Goal: Transaction & Acquisition: Book appointment/travel/reservation

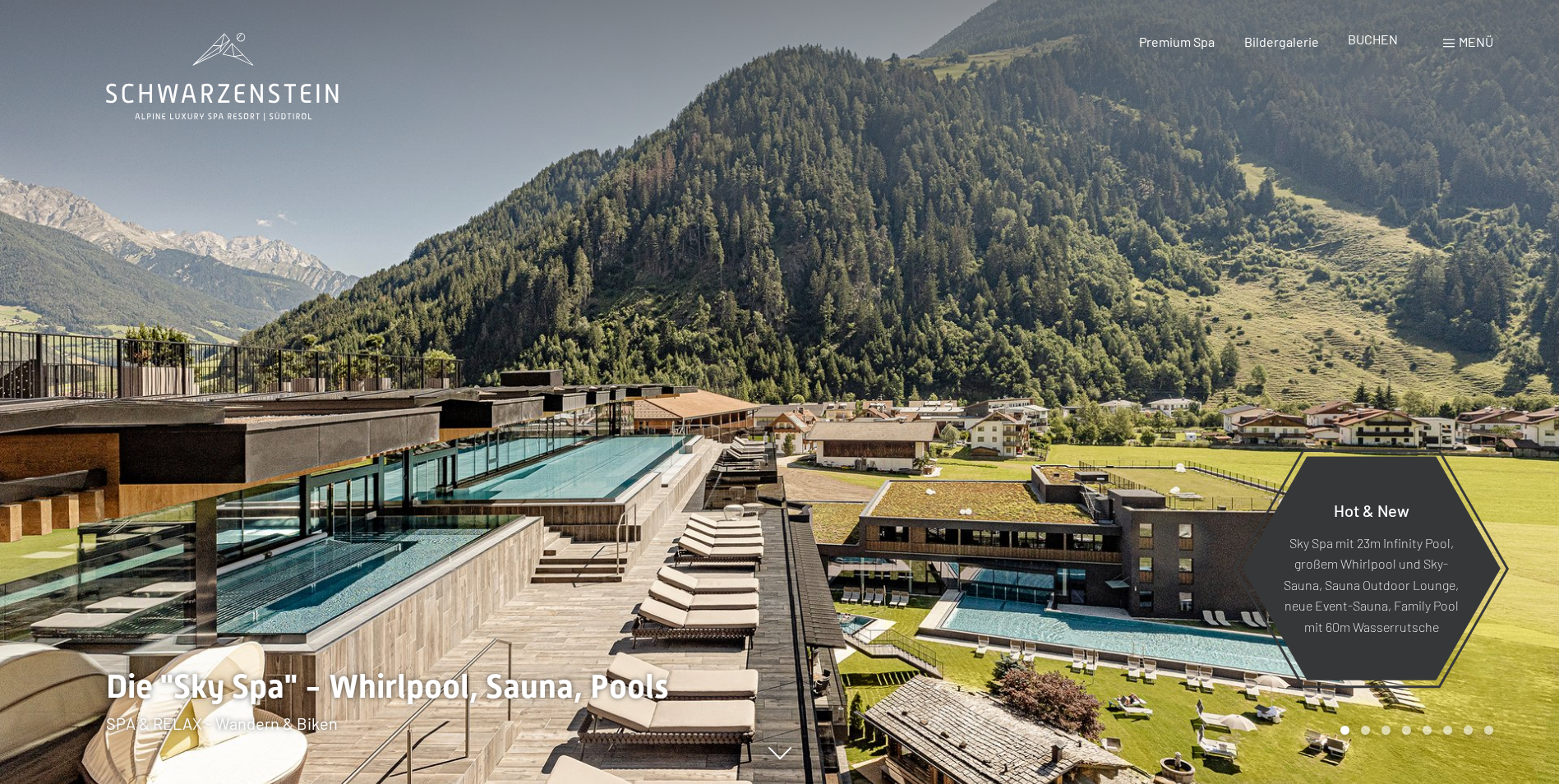
click at [1375, 46] on span "BUCHEN" at bounding box center [1373, 38] width 50 height 15
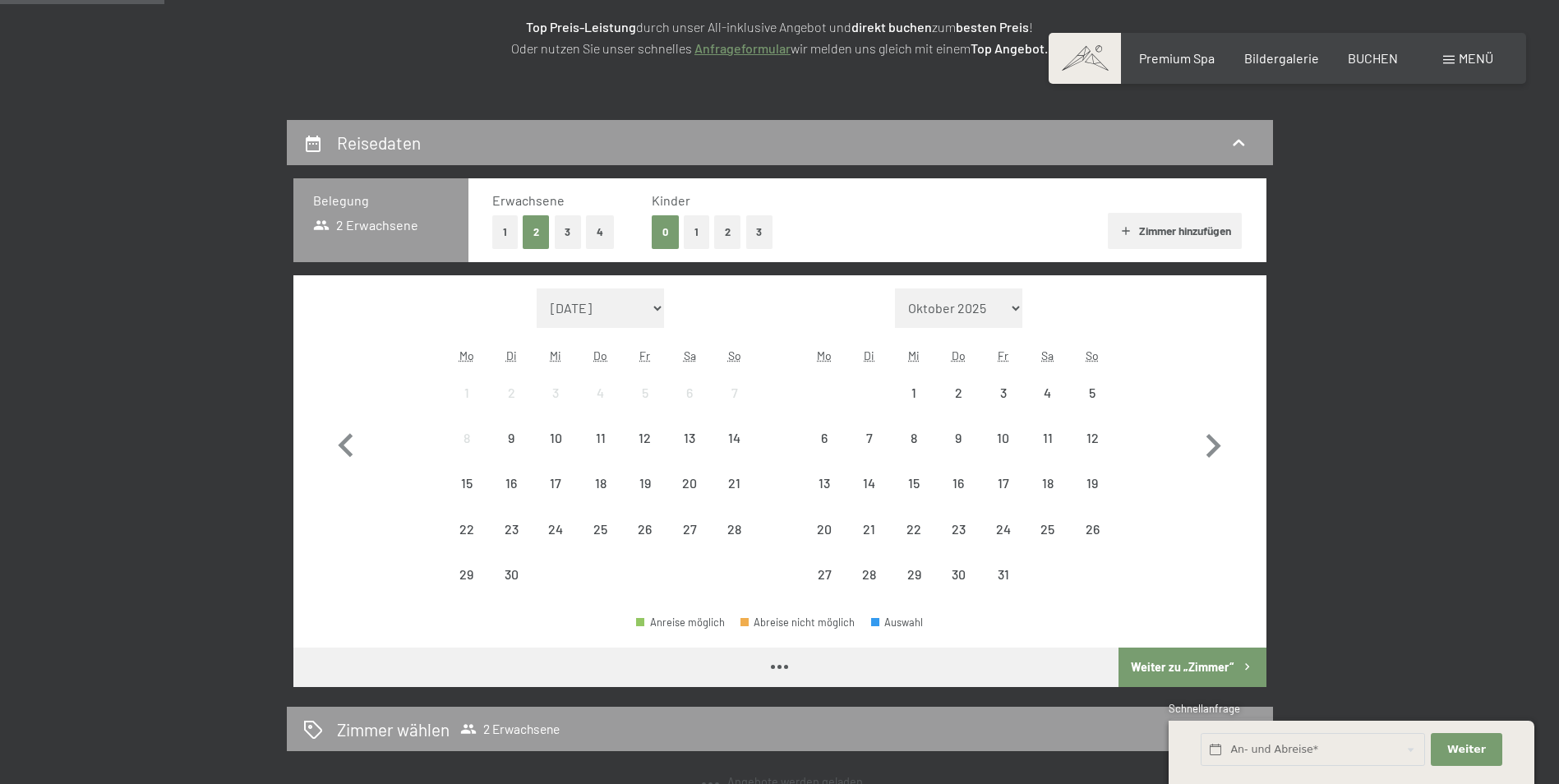
scroll to position [329, 0]
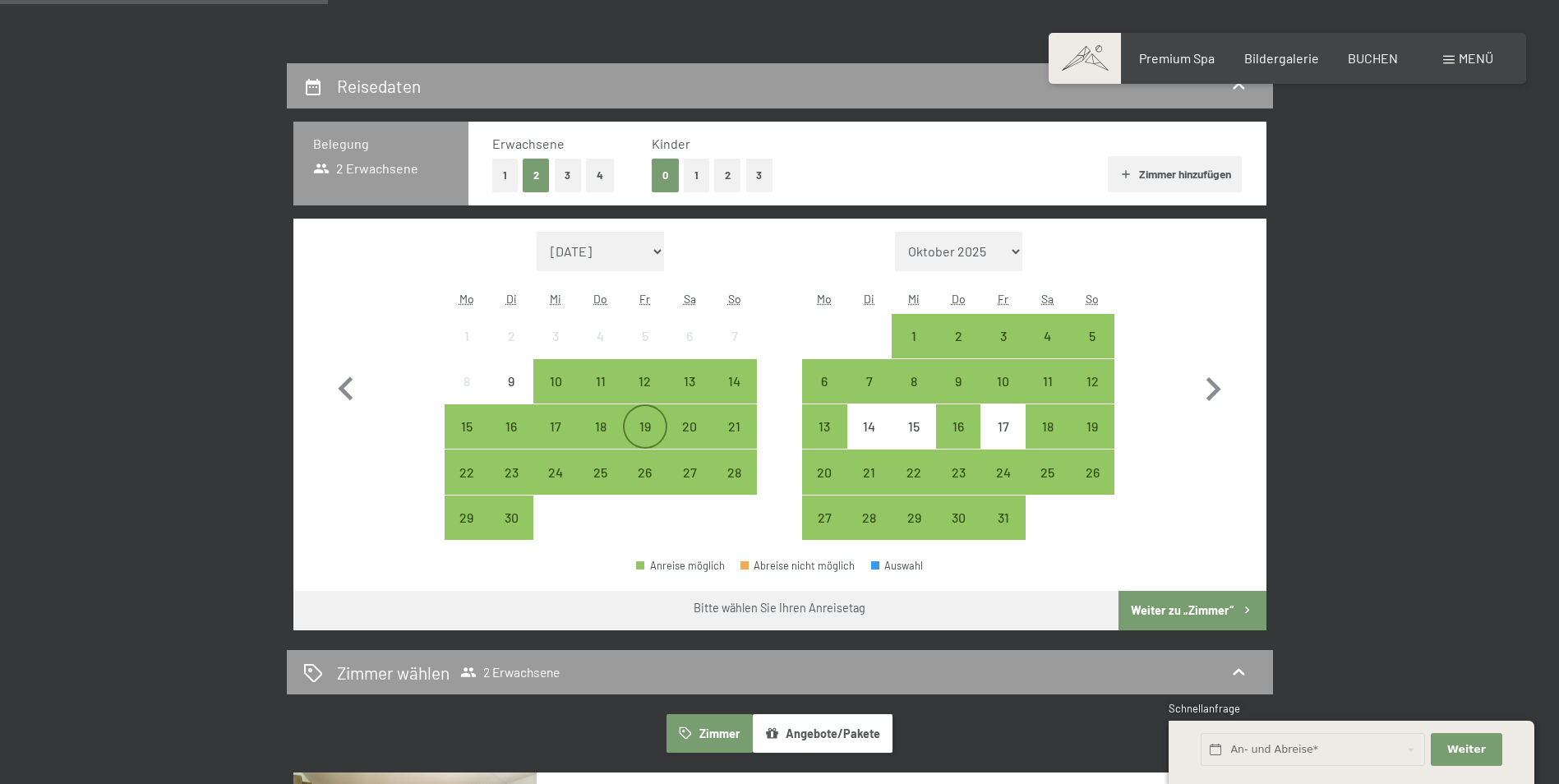
click at [660, 416] on div "19" at bounding box center [645, 426] width 41 height 41
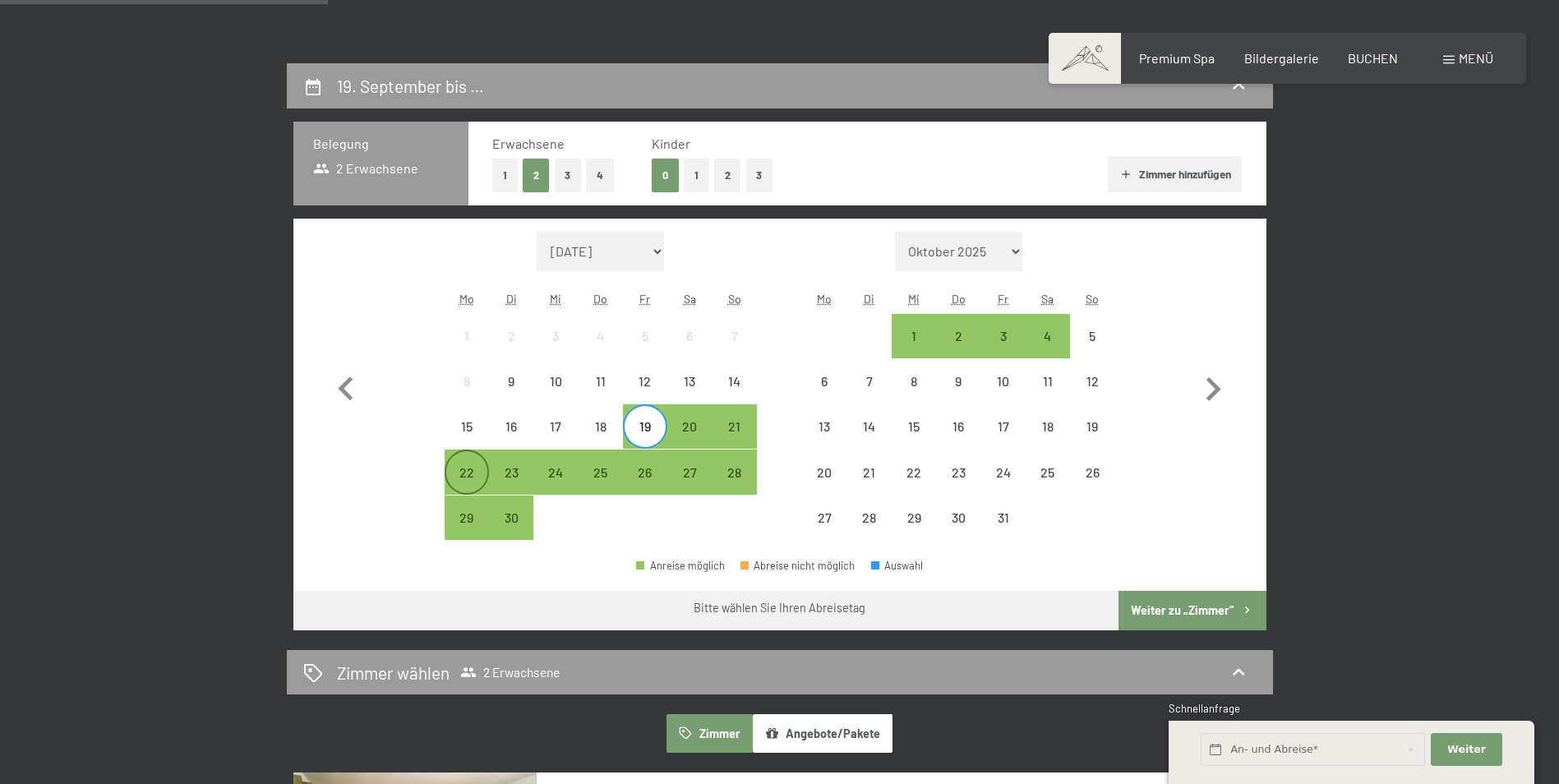
click at [468, 471] on div "22" at bounding box center [466, 486] width 41 height 41
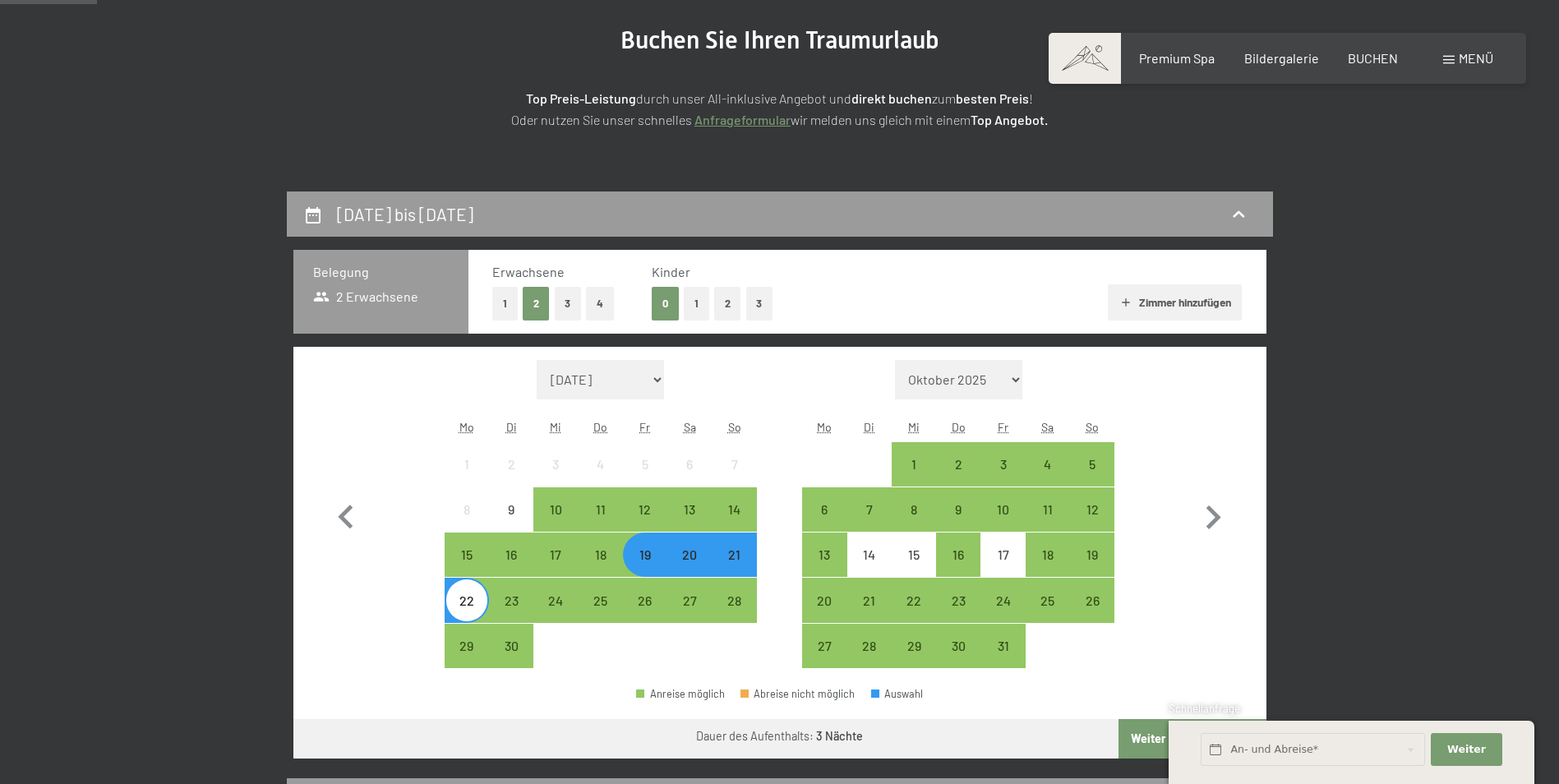
scroll to position [410, 0]
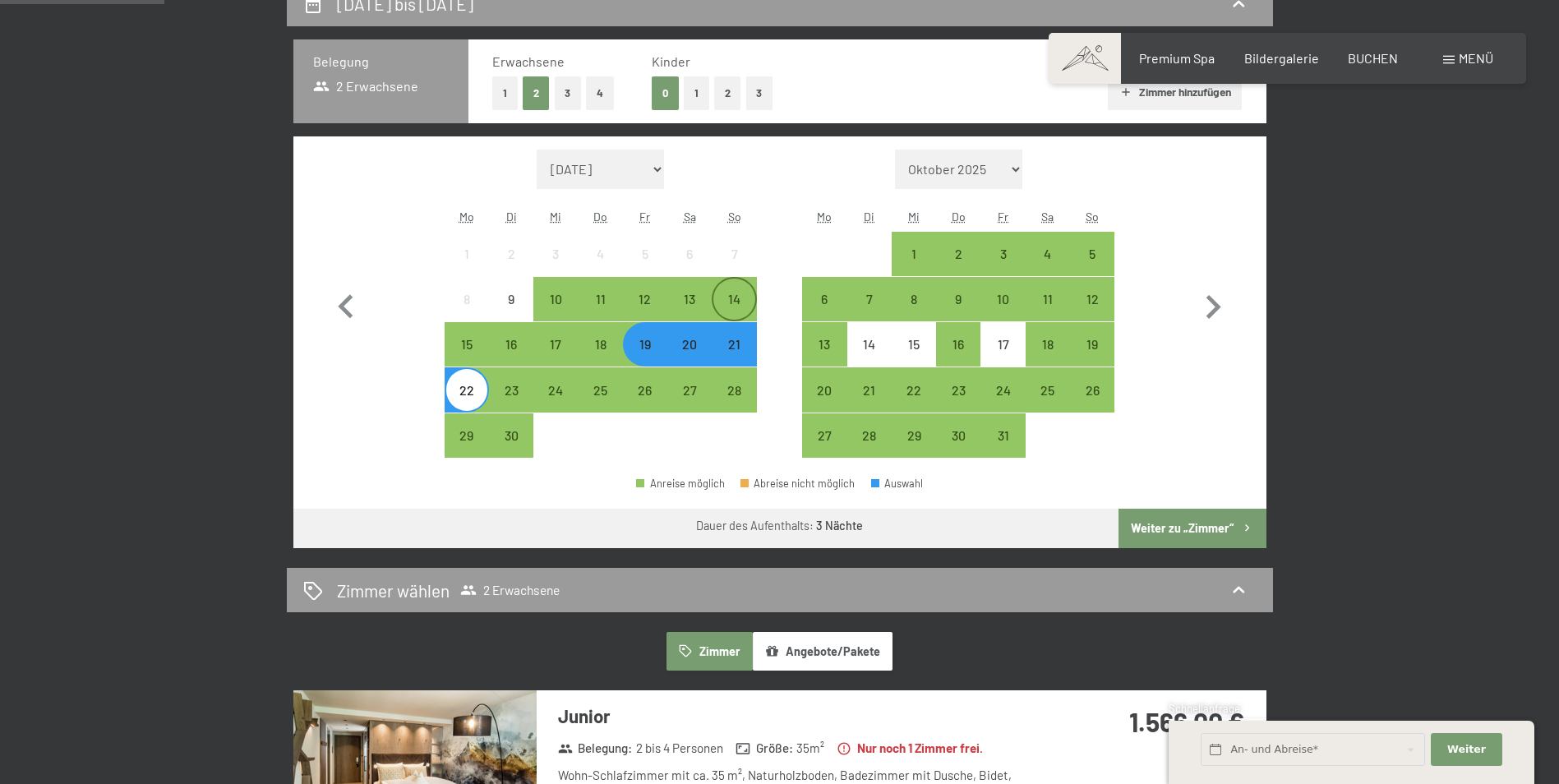
click at [730, 307] on div "14" at bounding box center [733, 312] width 41 height 41
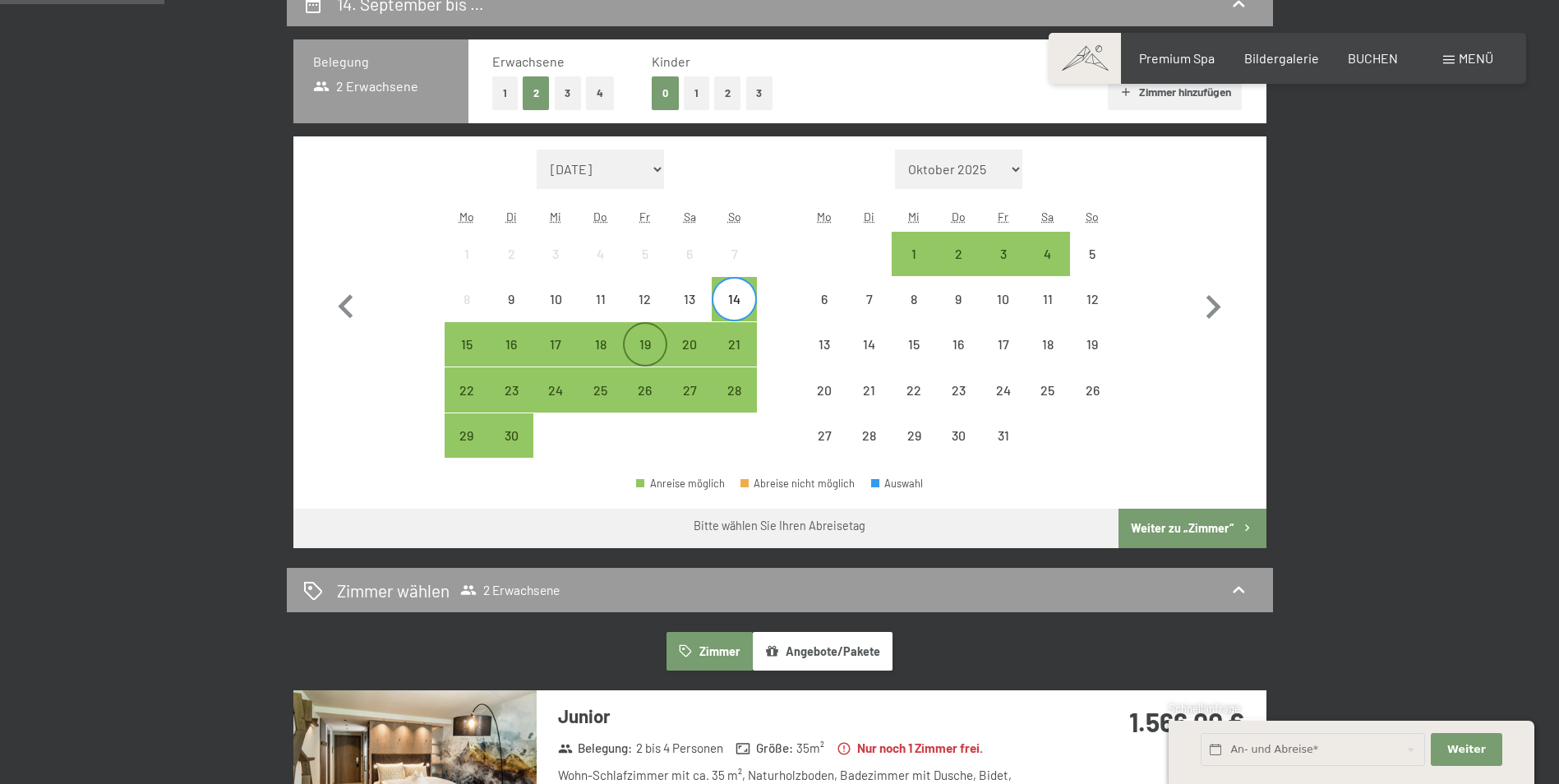
click at [647, 340] on div "19" at bounding box center [645, 357] width 41 height 41
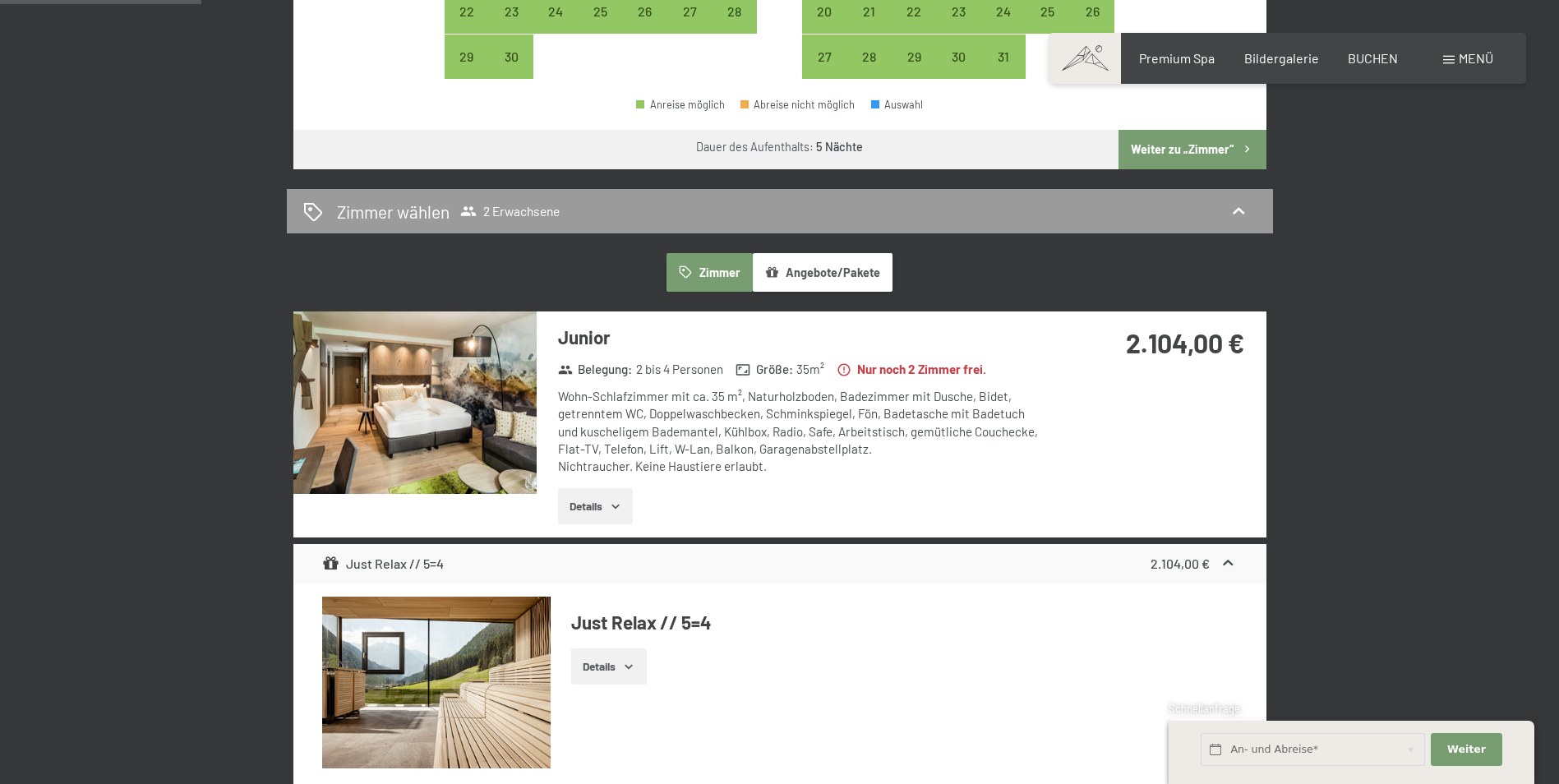
scroll to position [493, 0]
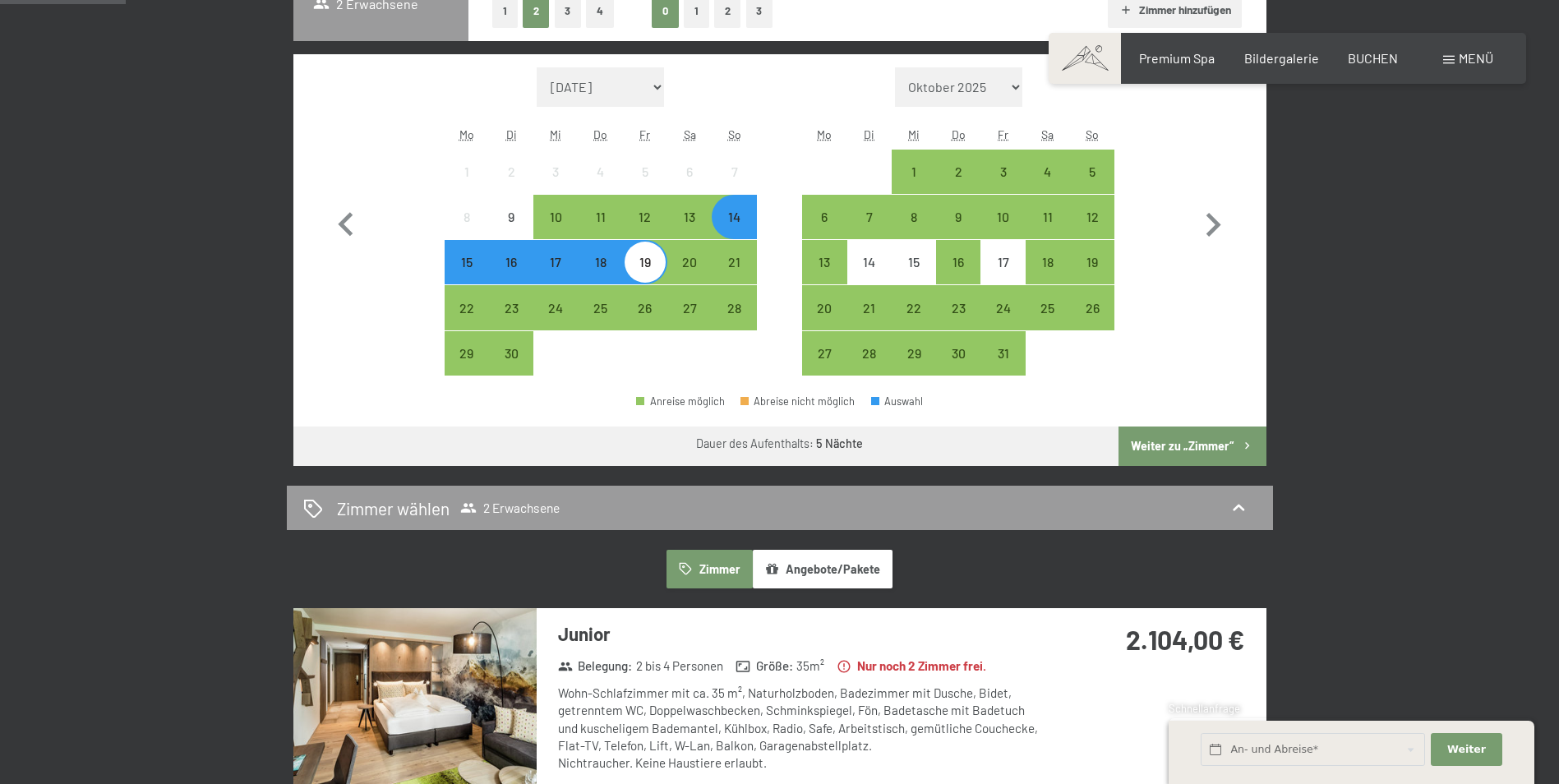
click at [737, 228] on div "14" at bounding box center [733, 231] width 41 height 41
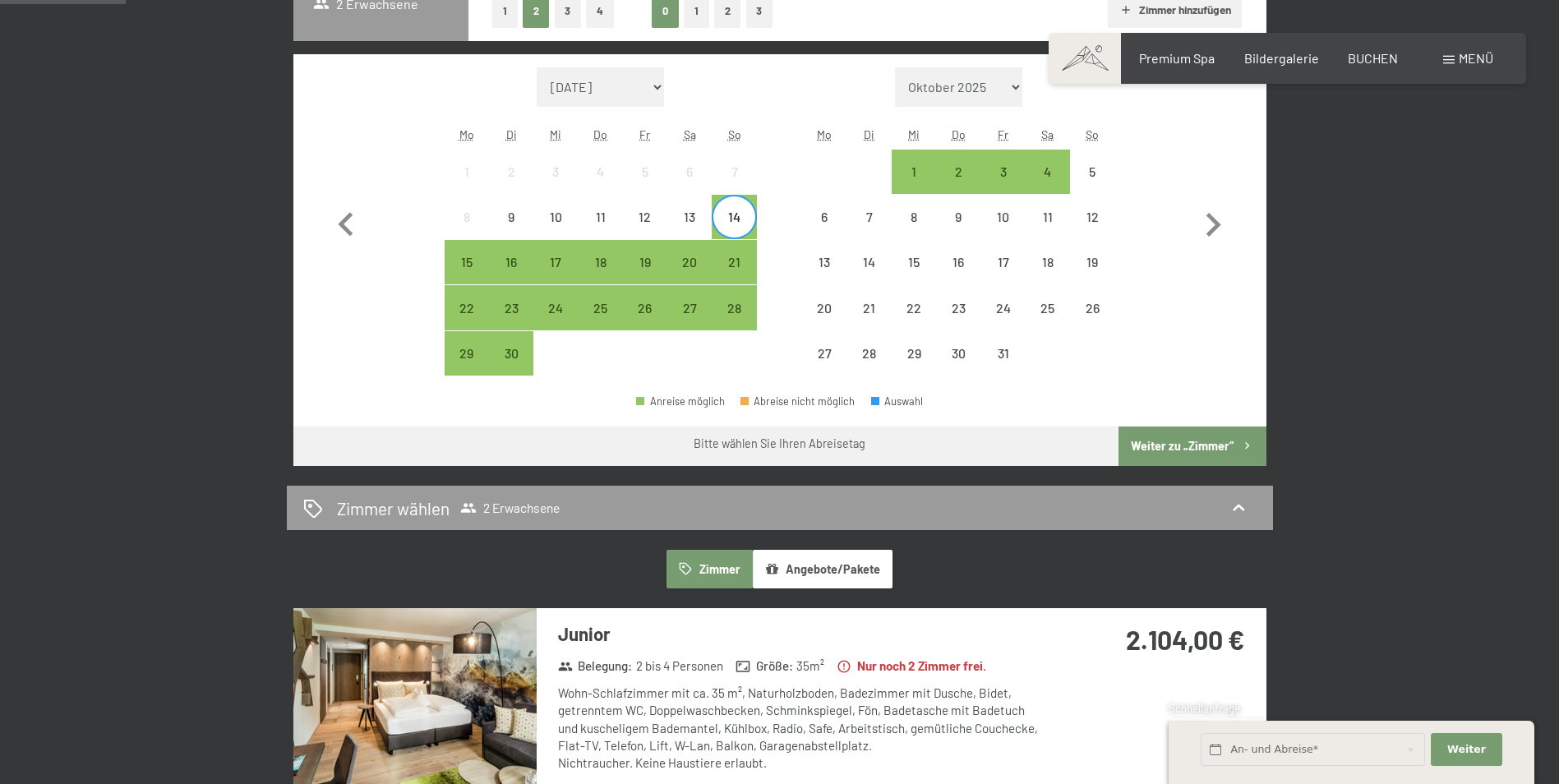
click at [738, 218] on div "14" at bounding box center [733, 231] width 41 height 41
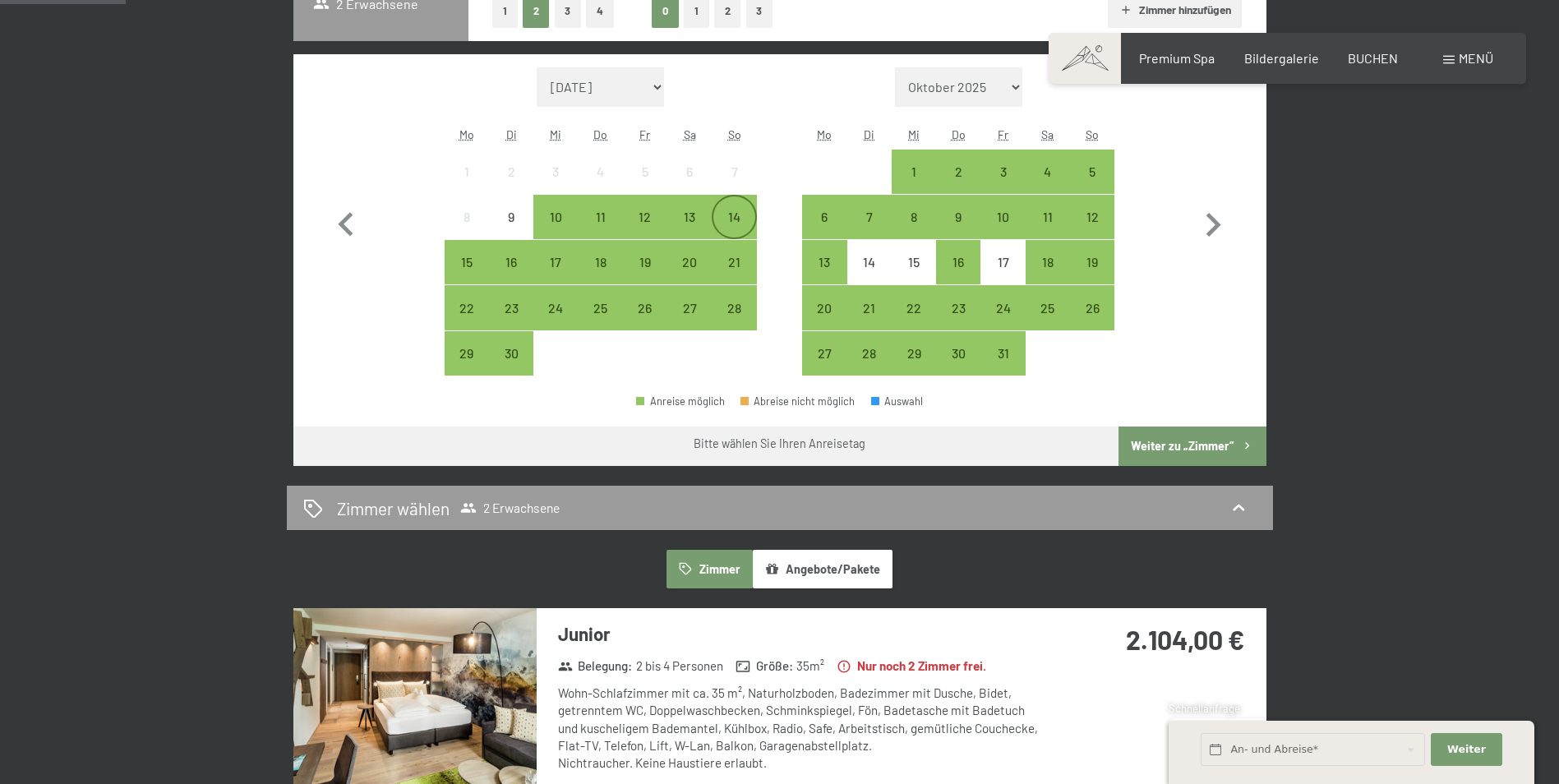
click at [738, 218] on div "14" at bounding box center [733, 231] width 41 height 41
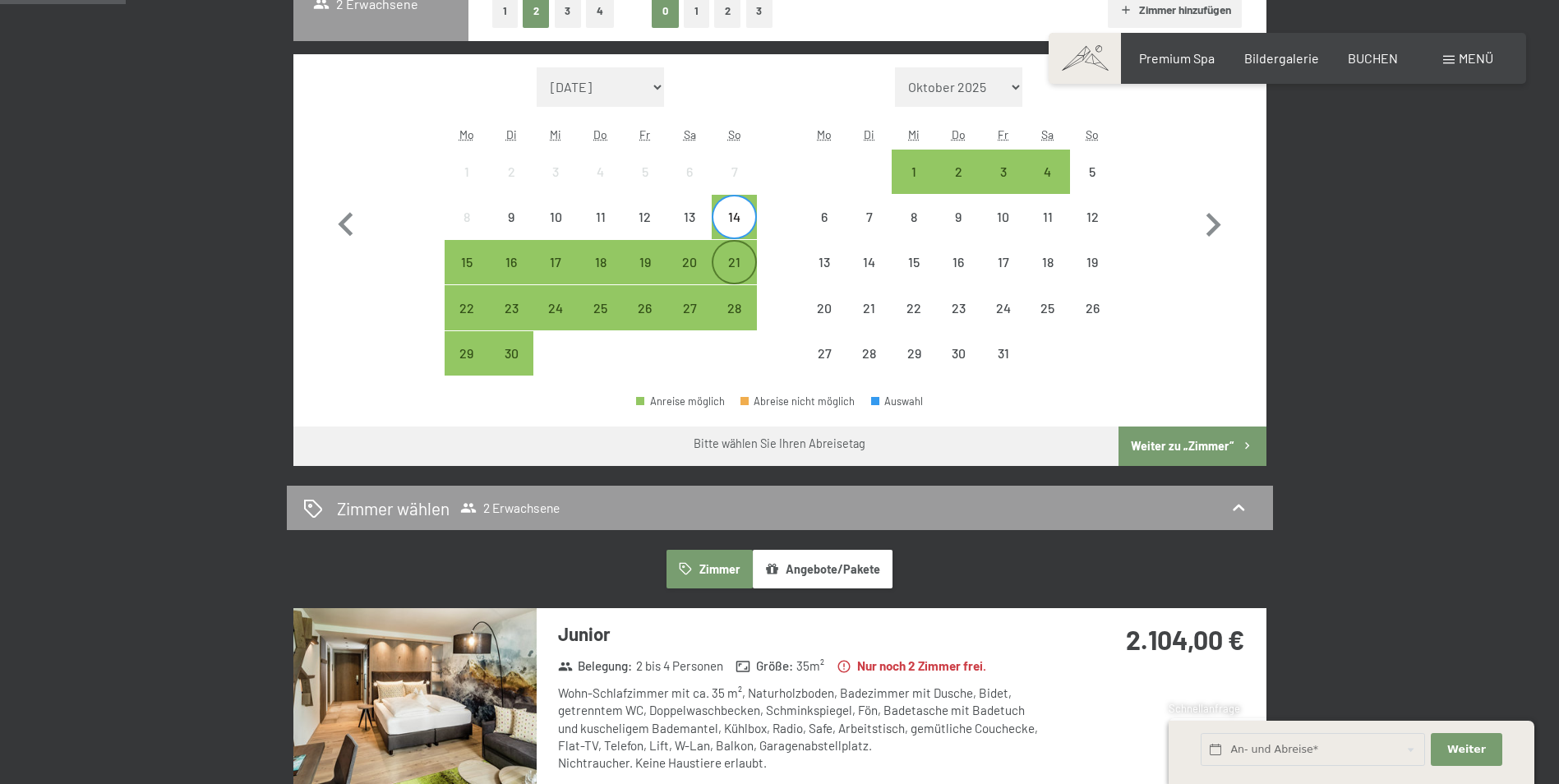
click at [736, 258] on div "21" at bounding box center [733, 276] width 41 height 41
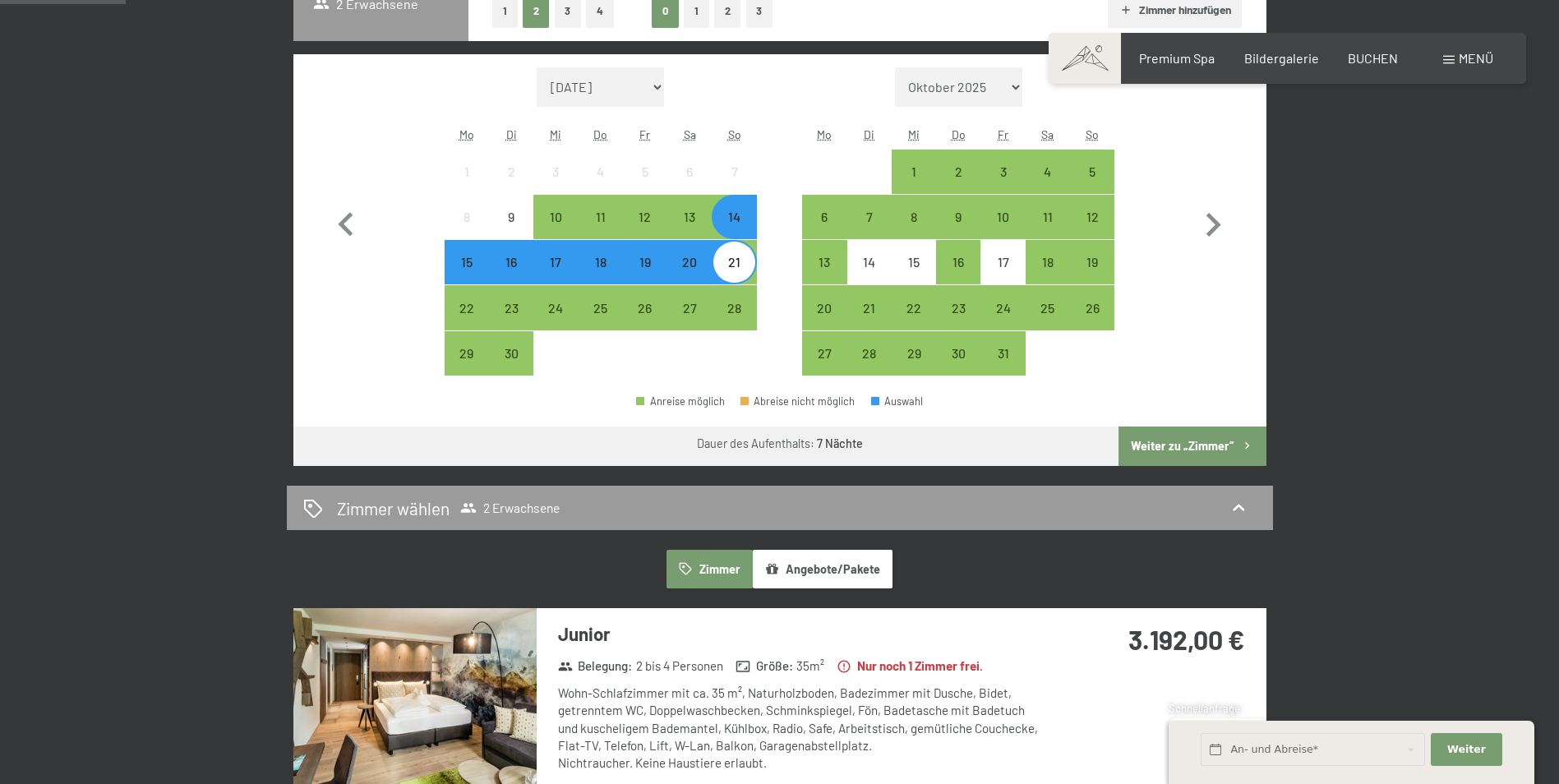
click at [761, 221] on div "Monat/Jahr [DATE] [DATE] [DATE] [DATE] [DATE] [DATE] [PERSON_NAME][DATE] [DATE]…" at bounding box center [779, 221] width 914 height 308
click at [754, 221] on div "14" at bounding box center [733, 231] width 41 height 41
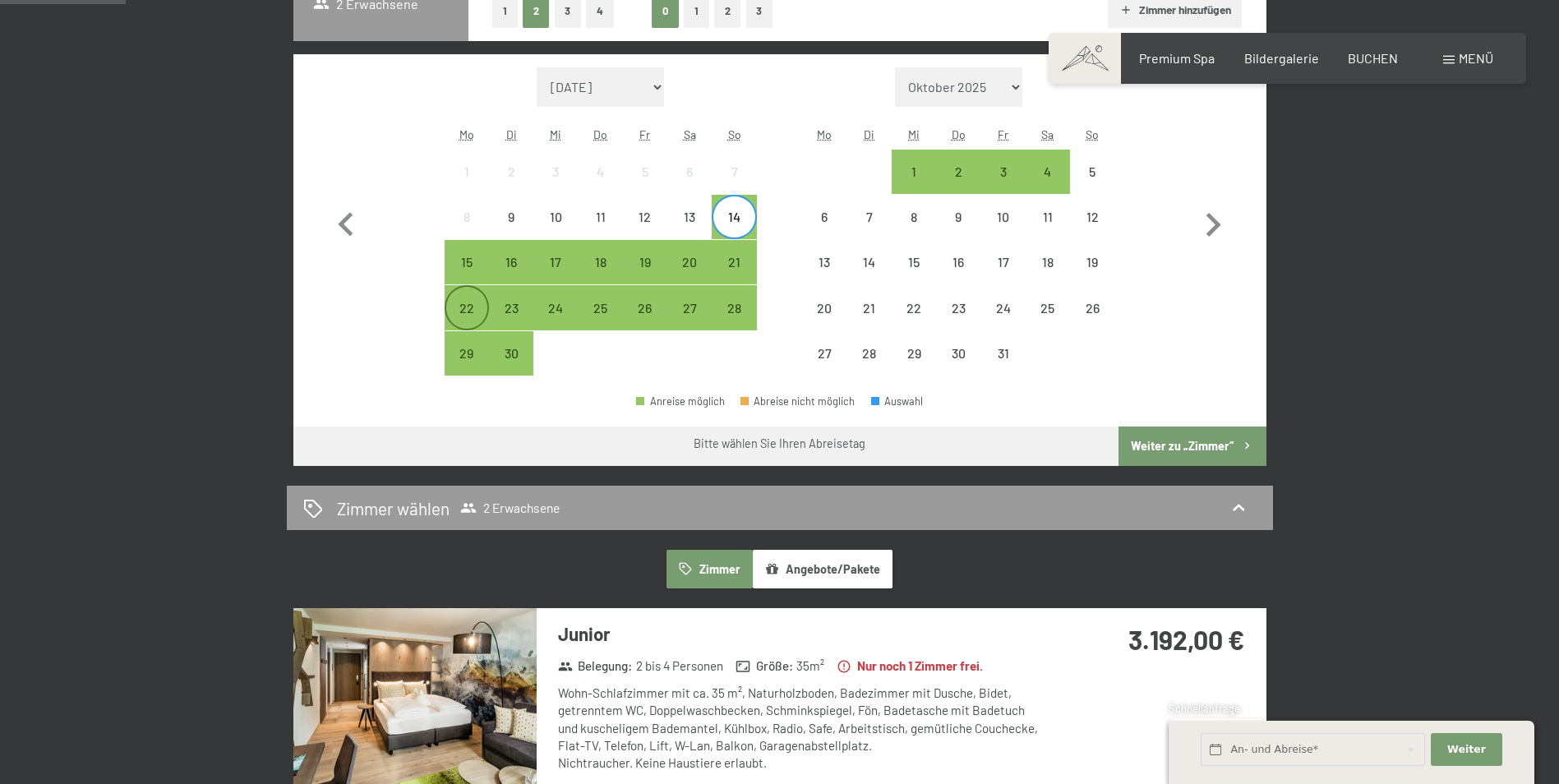
click at [480, 303] on div "22" at bounding box center [466, 322] width 41 height 41
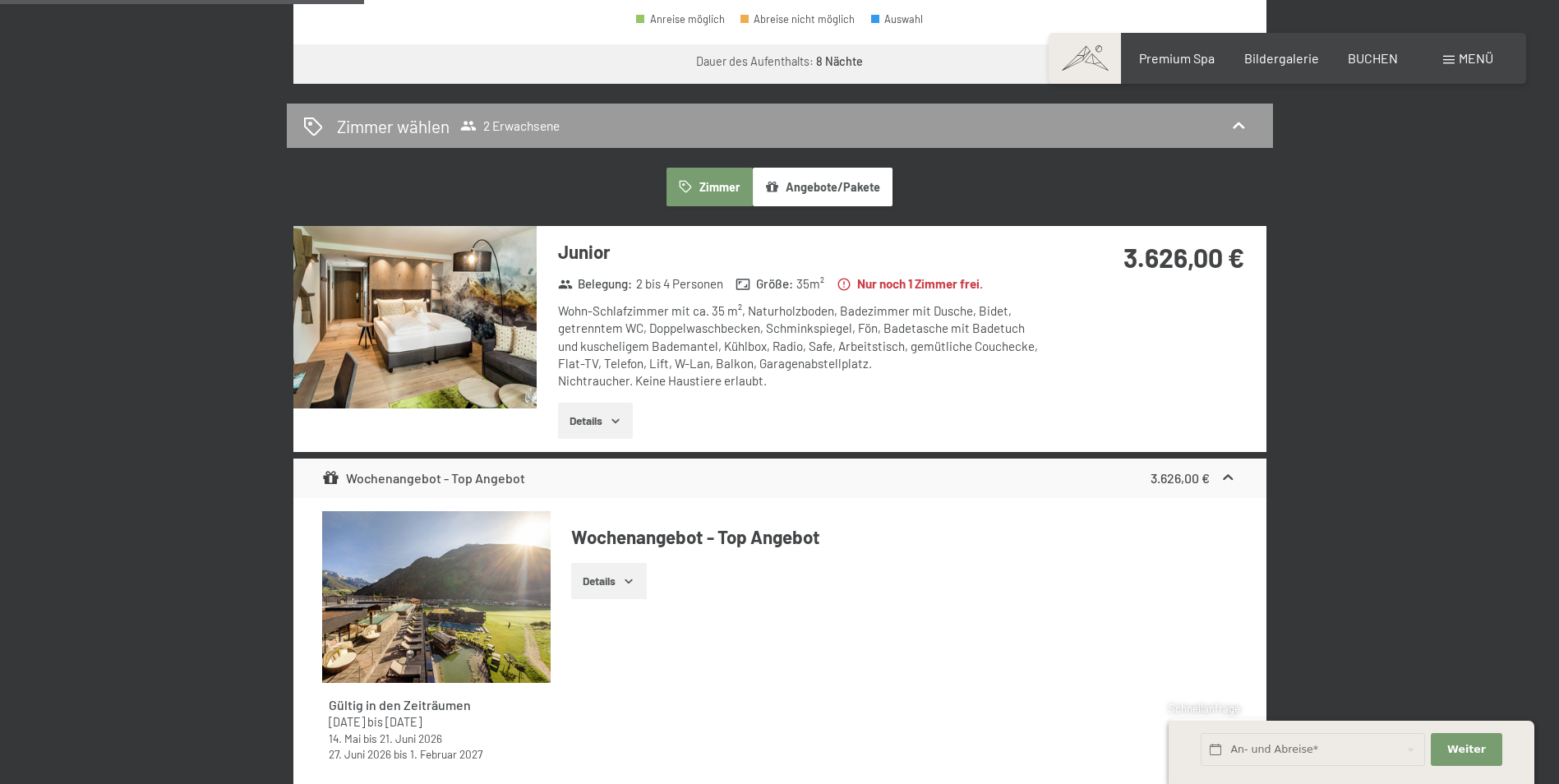
scroll to position [903, 0]
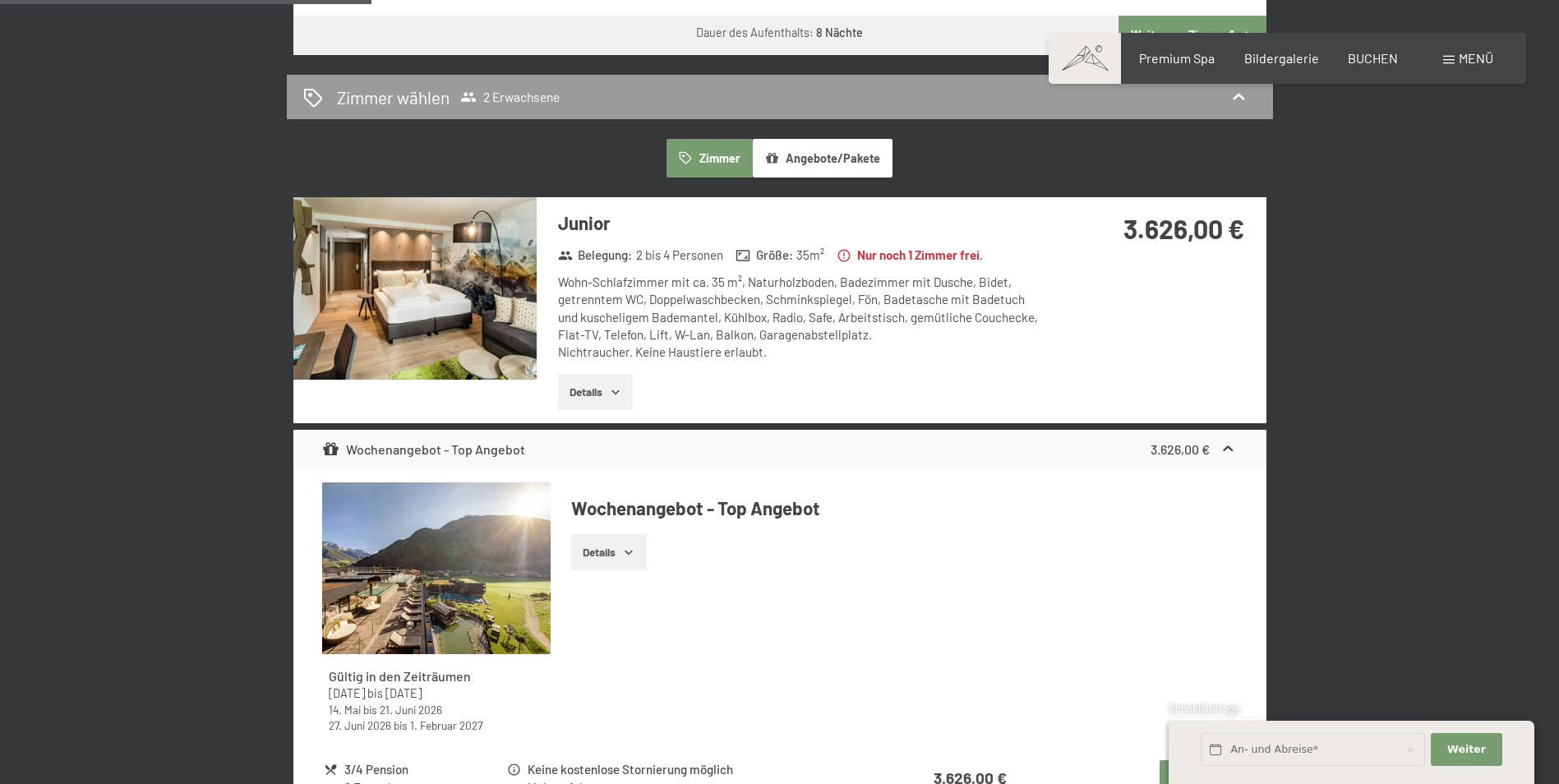
click at [814, 156] on button "Angebote/Pakete" at bounding box center [822, 157] width 139 height 37
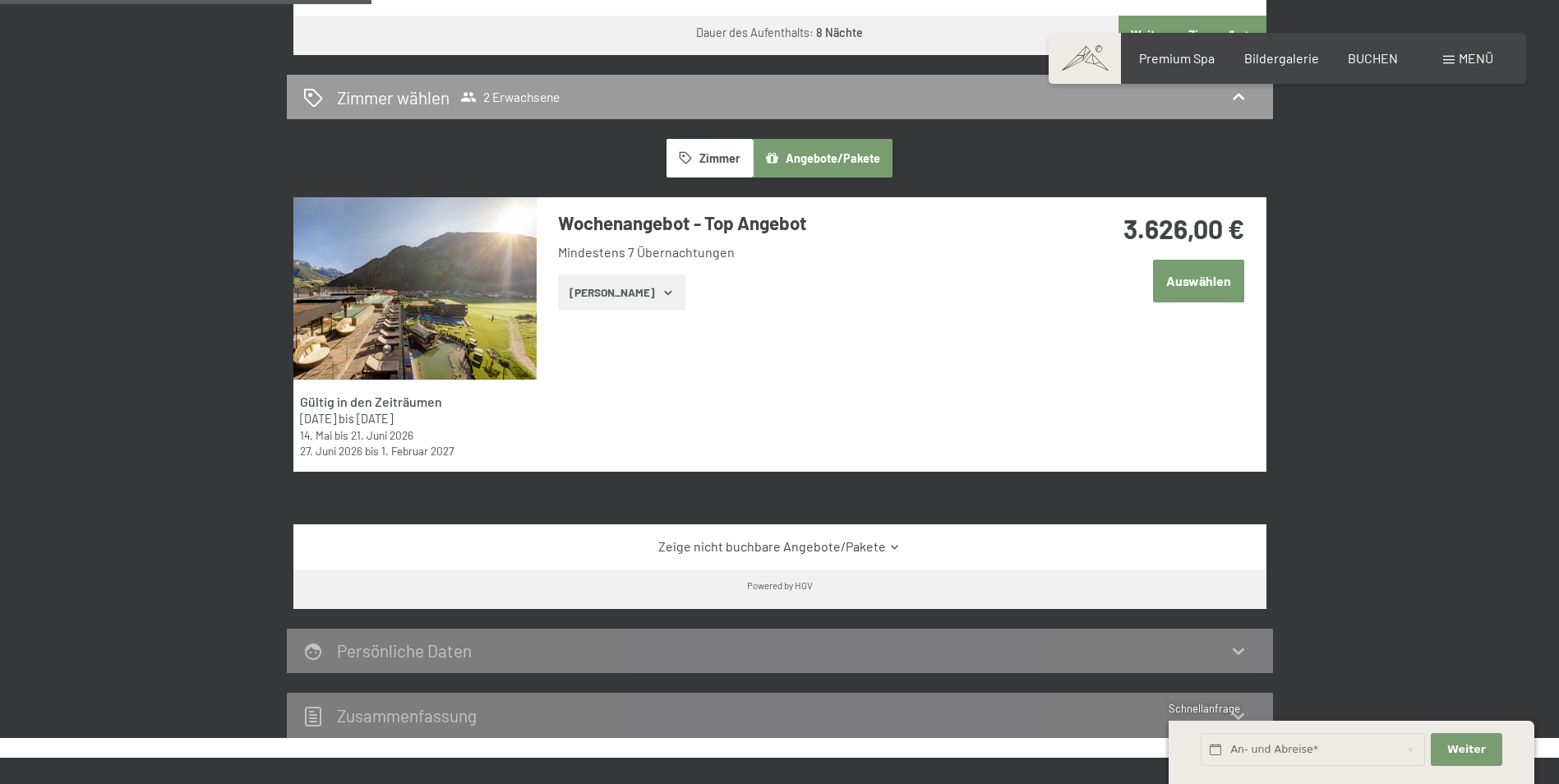
click at [716, 159] on button "Zimmer" at bounding box center [708, 157] width 86 height 37
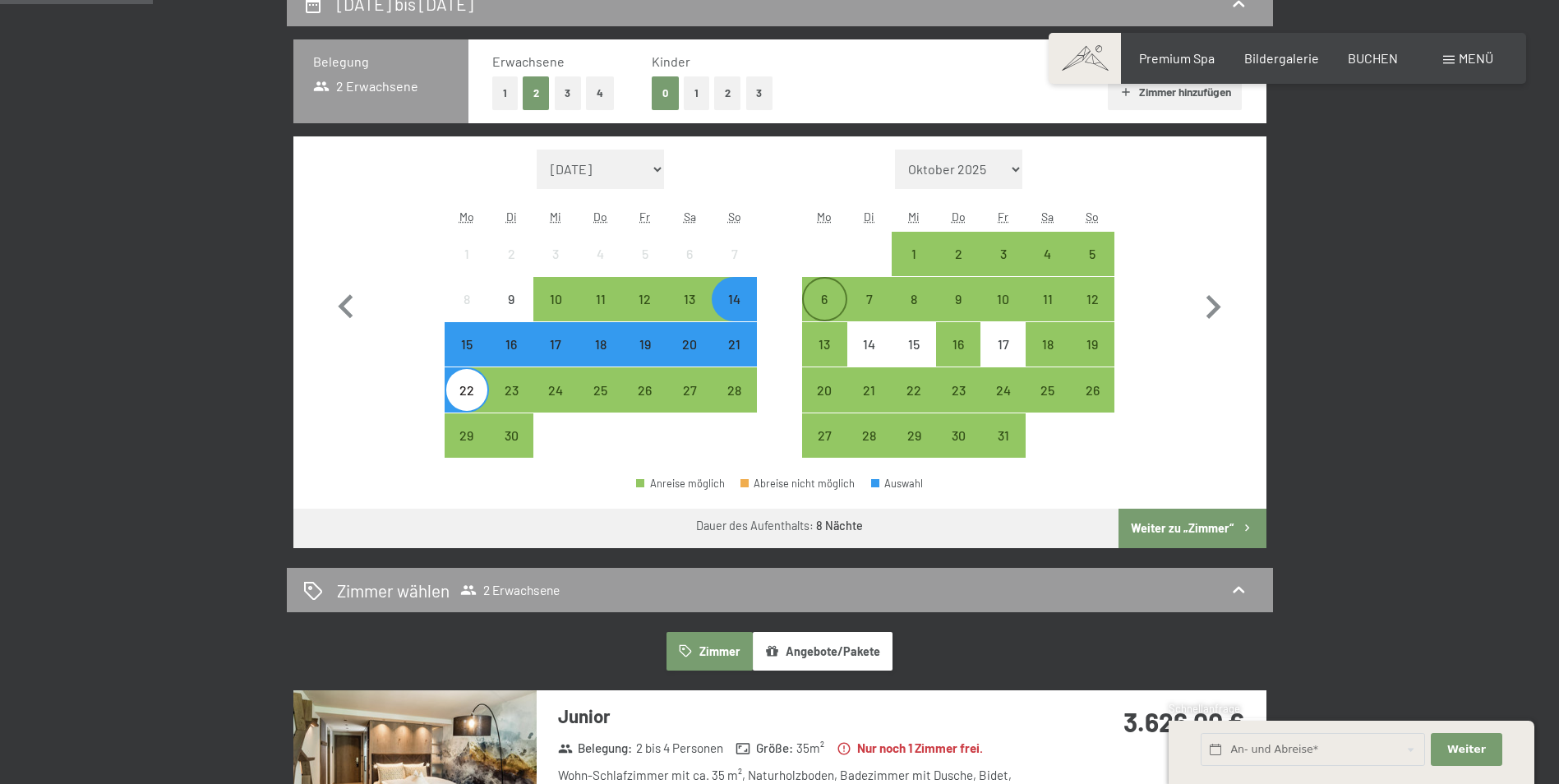
scroll to position [246, 0]
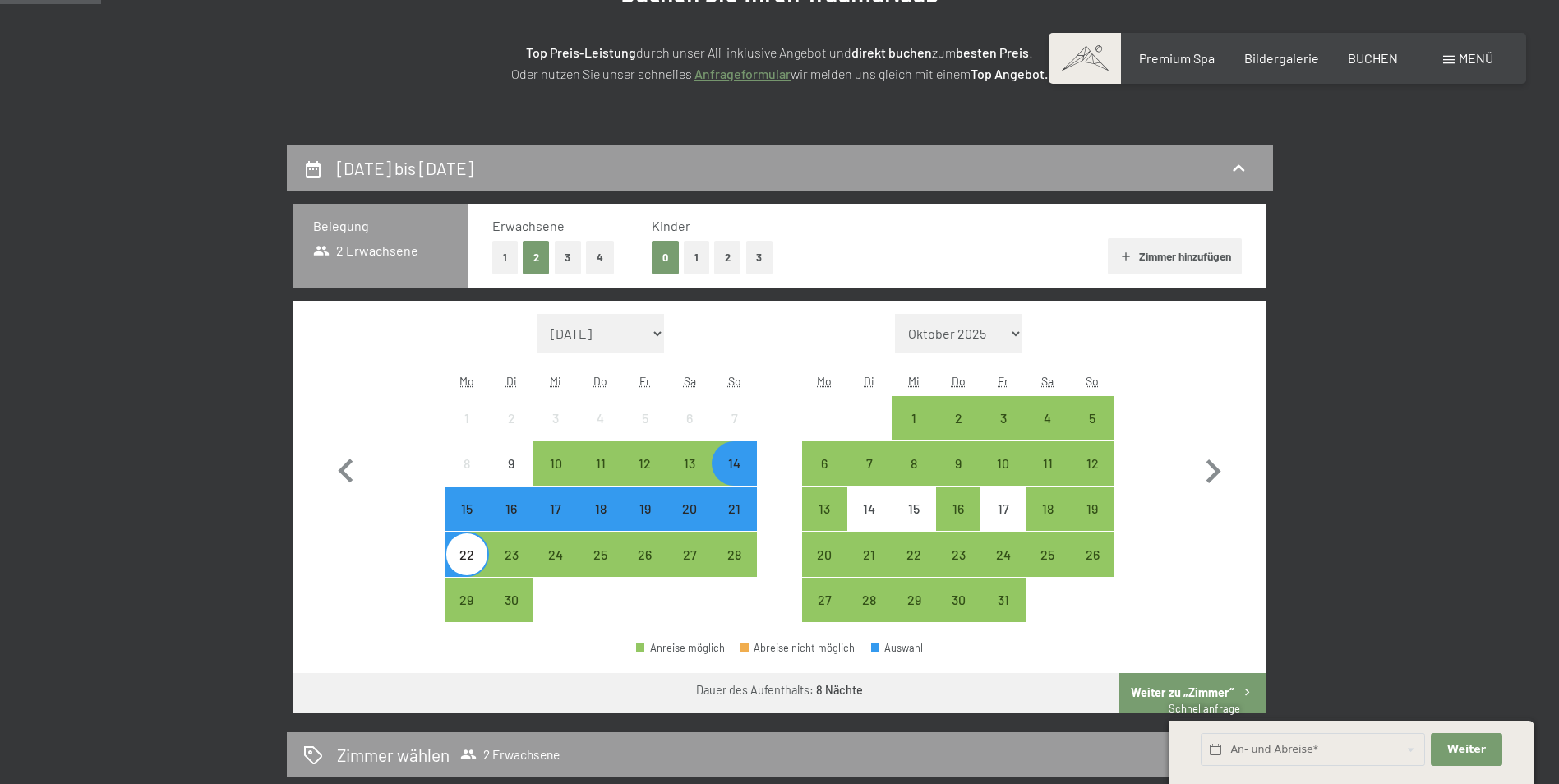
click at [725, 464] on div "14" at bounding box center [733, 477] width 41 height 41
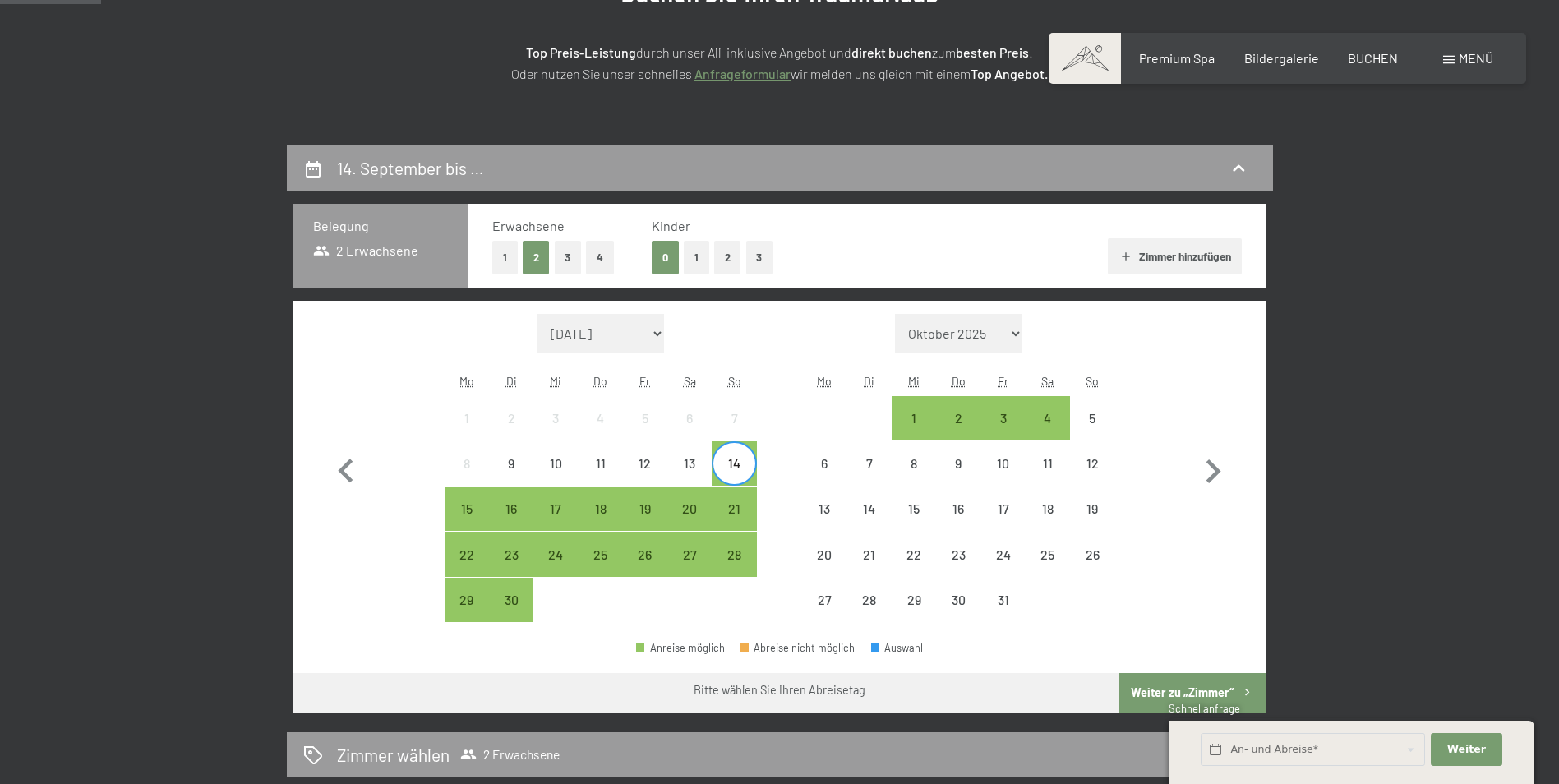
click at [743, 473] on div "14" at bounding box center [733, 477] width 41 height 41
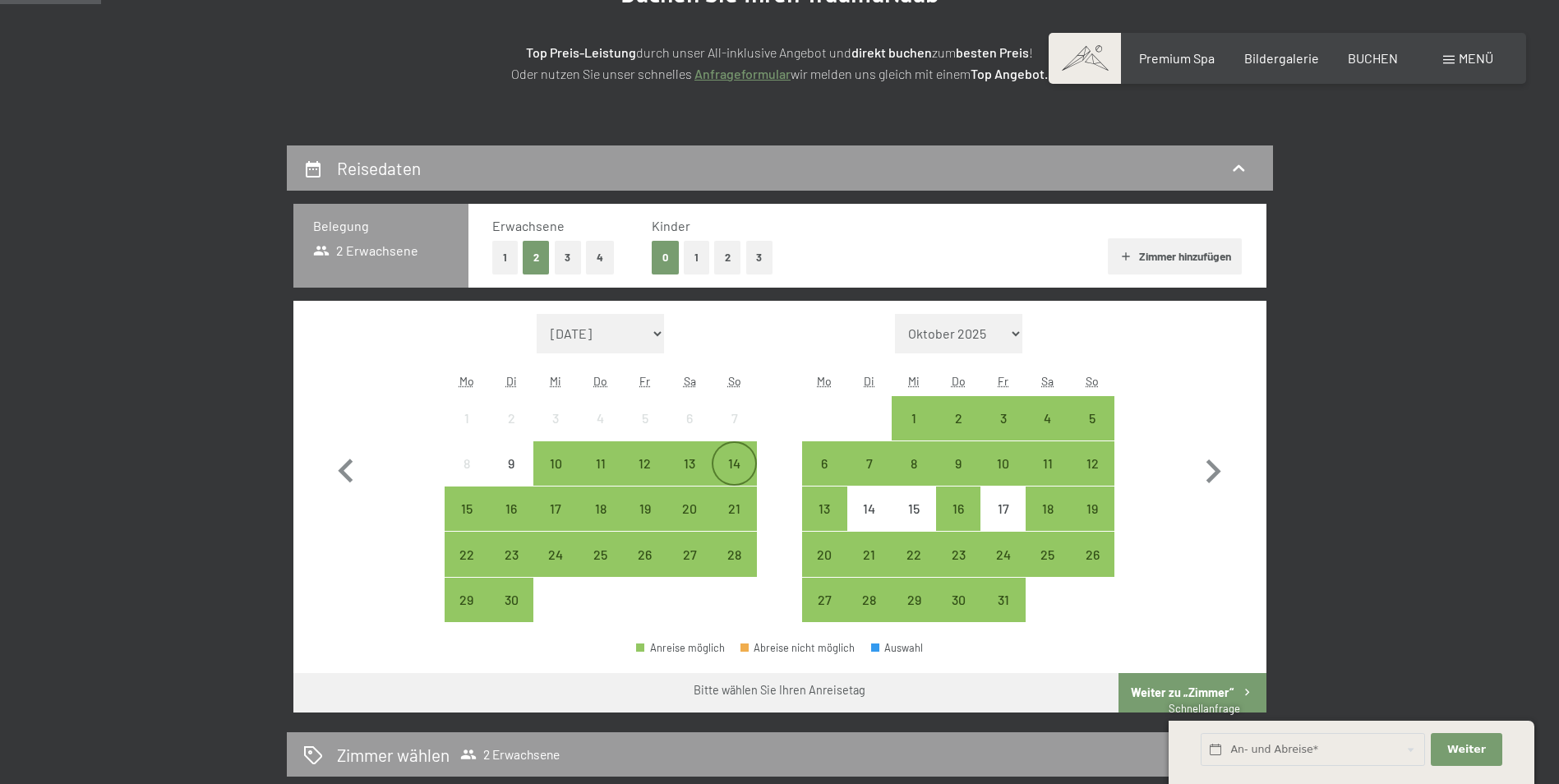
click at [730, 450] on div "14" at bounding box center [733, 463] width 41 height 41
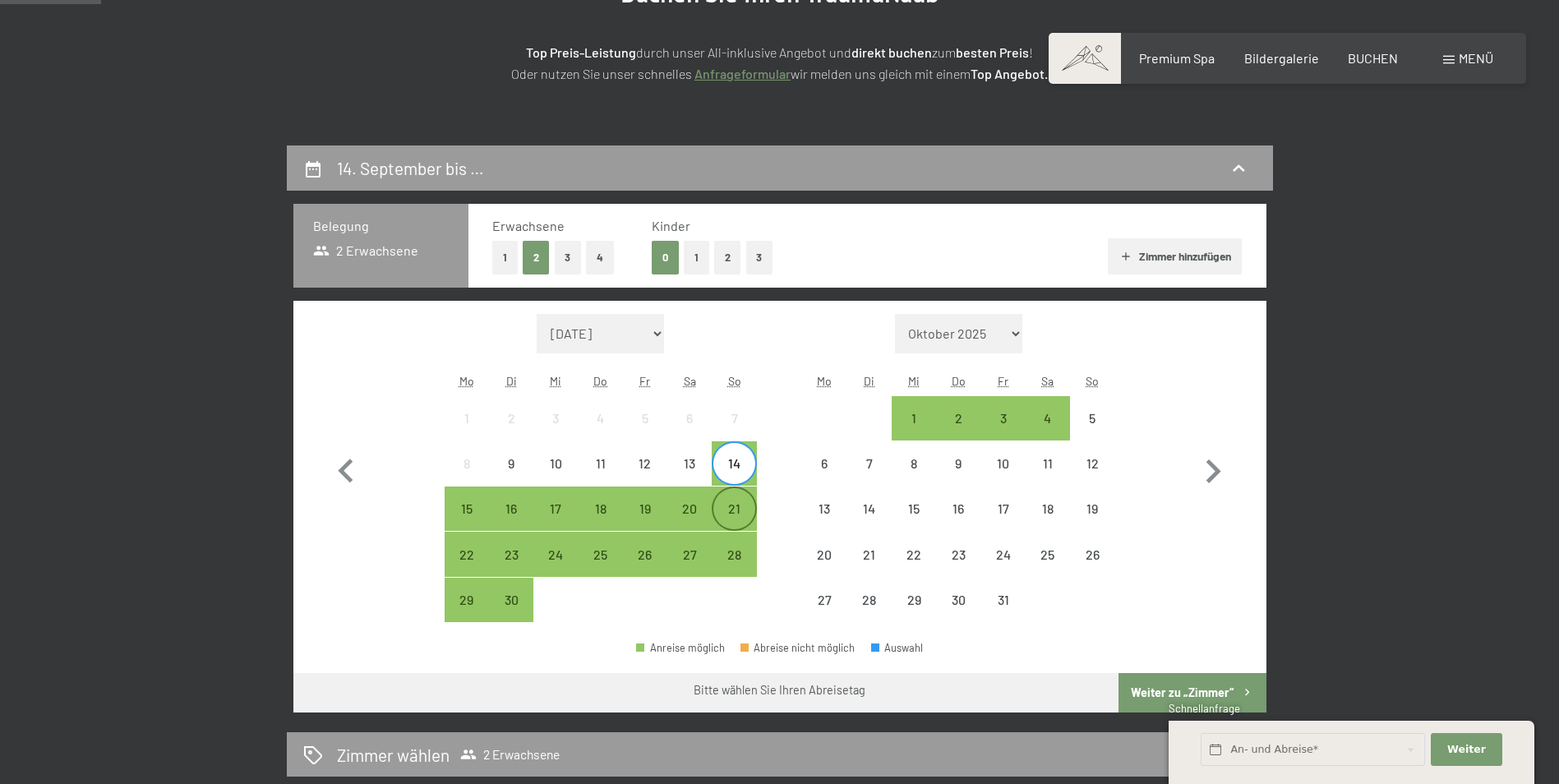
click at [742, 506] on div "21" at bounding box center [733, 522] width 41 height 41
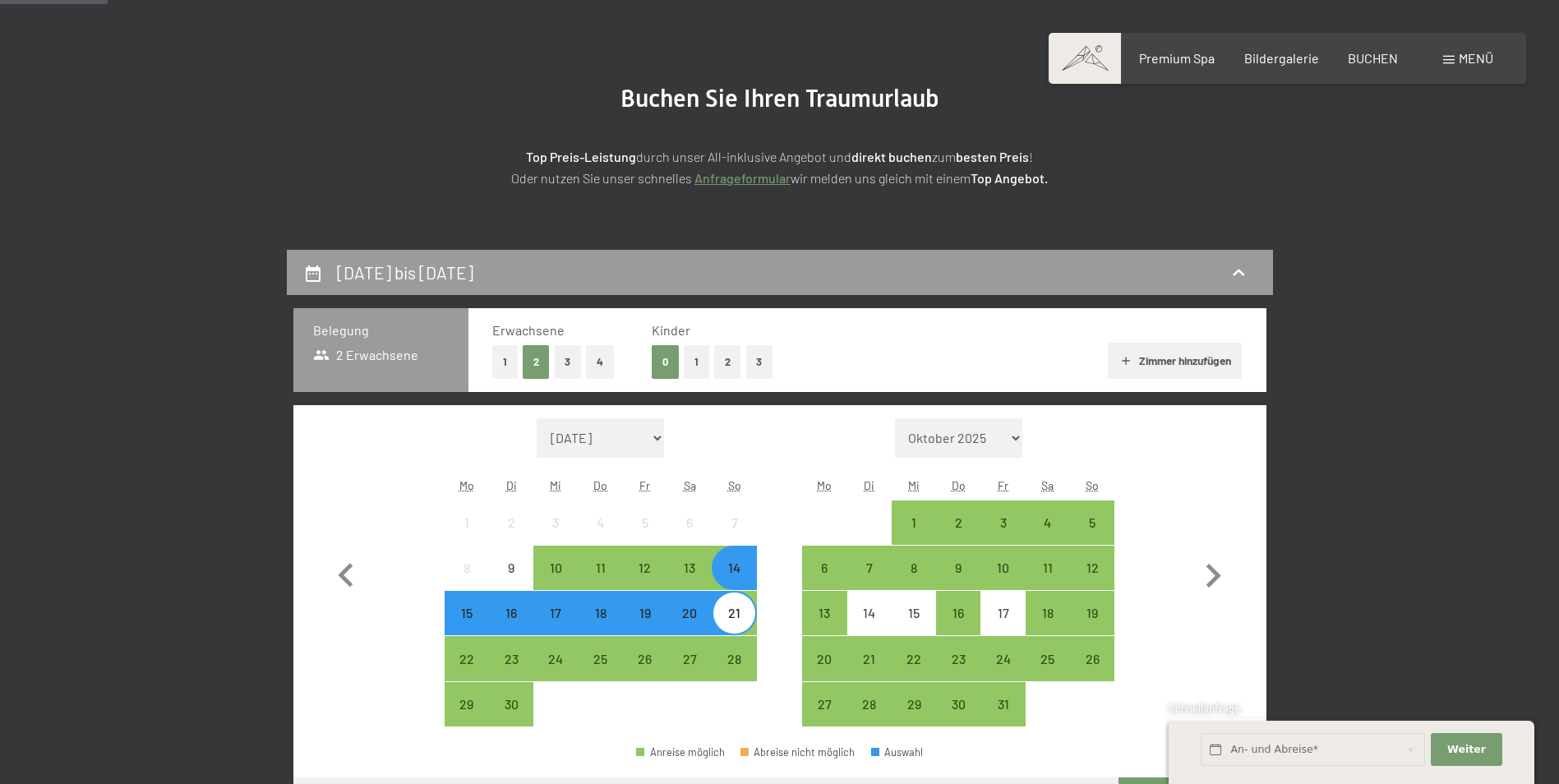
scroll to position [0, 0]
